Goal: Transaction & Acquisition: Purchase product/service

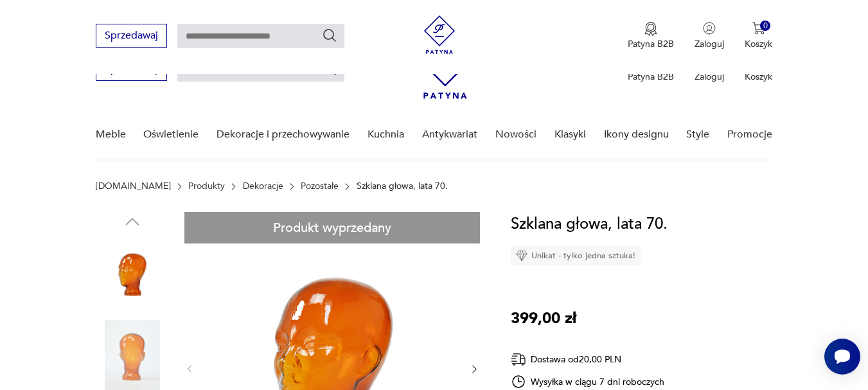
scroll to position [193, 0]
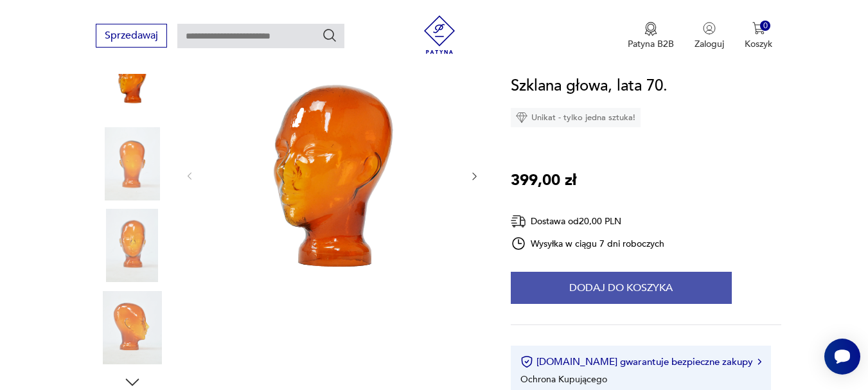
click at [562, 279] on button "Dodaj do koszyka" at bounding box center [621, 288] width 221 height 32
